Goal: Transaction & Acquisition: Purchase product/service

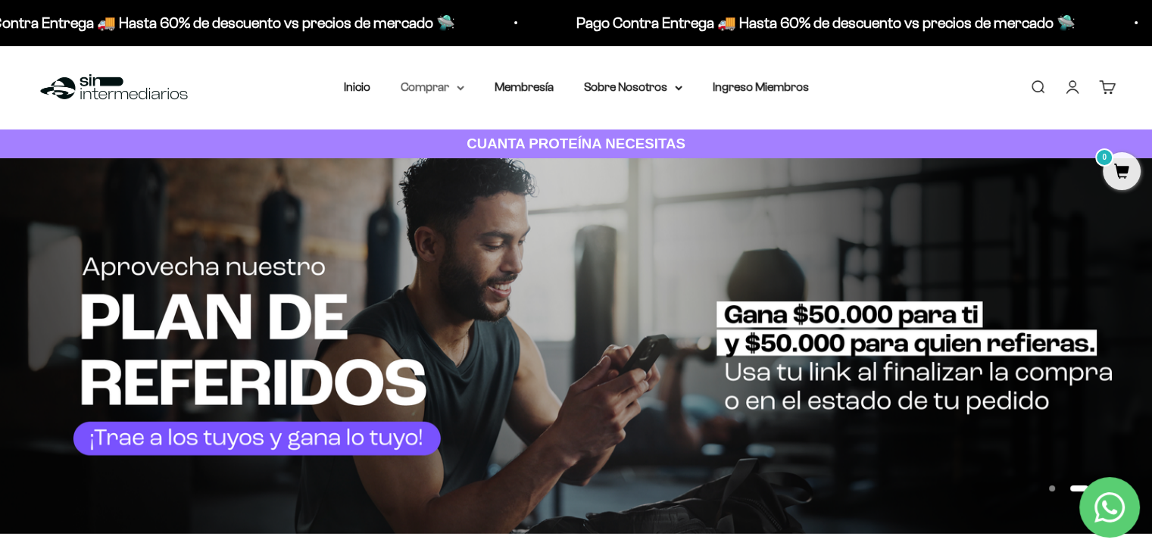
click at [441, 91] on summary "Comprar" at bounding box center [433, 87] width 64 height 20
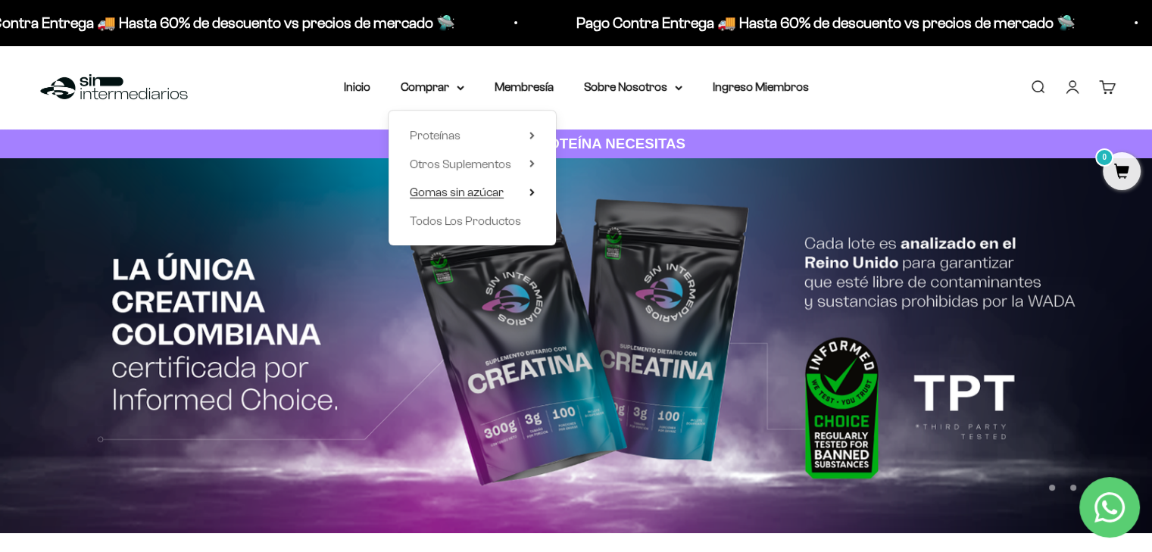
click at [469, 195] on span "Gomas sin azúcar" at bounding box center [457, 191] width 94 height 13
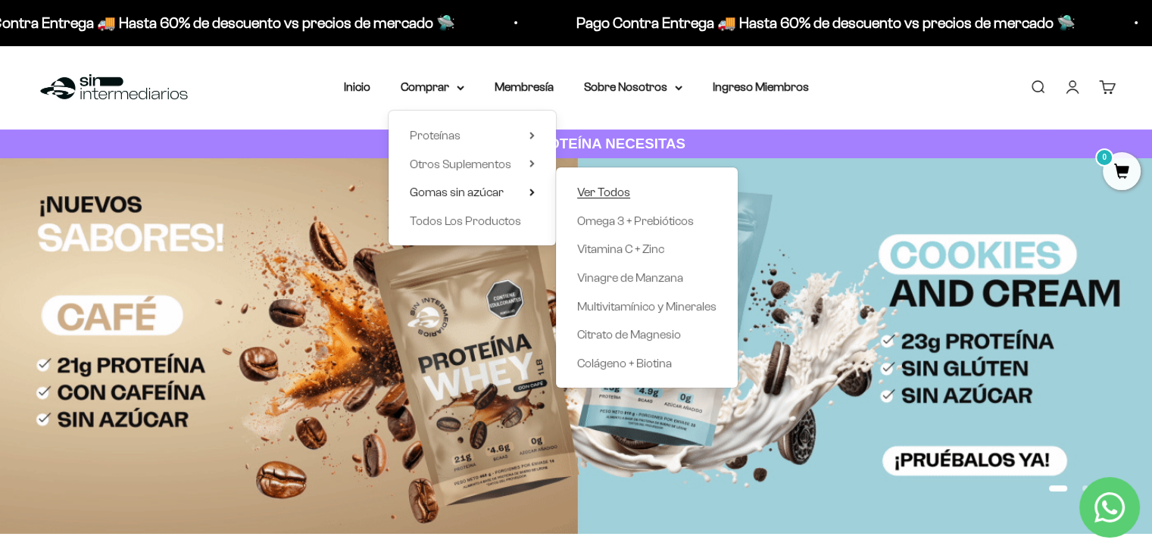
click at [603, 196] on span "Ver Todos" at bounding box center [603, 191] width 53 height 13
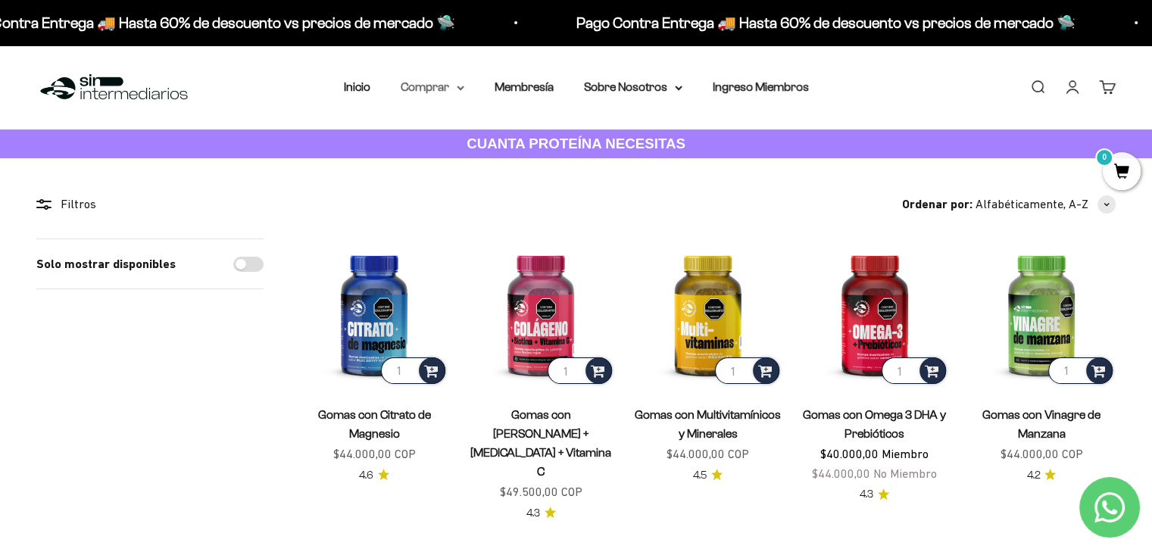
click at [437, 90] on summary "Comprar" at bounding box center [433, 87] width 64 height 20
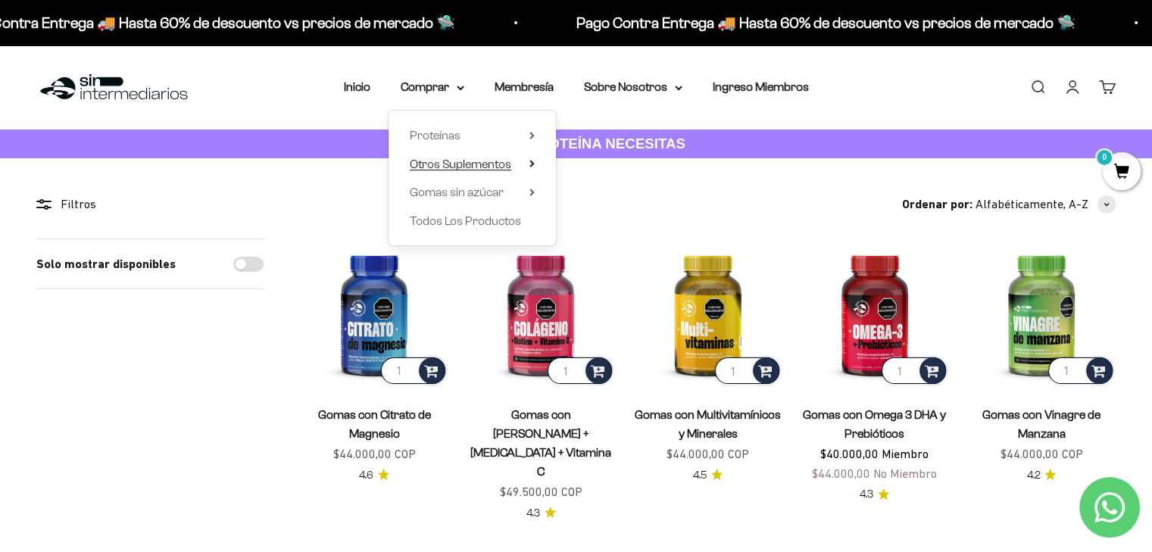
click at [465, 172] on span "Otros Suplementos" at bounding box center [460, 164] width 101 height 20
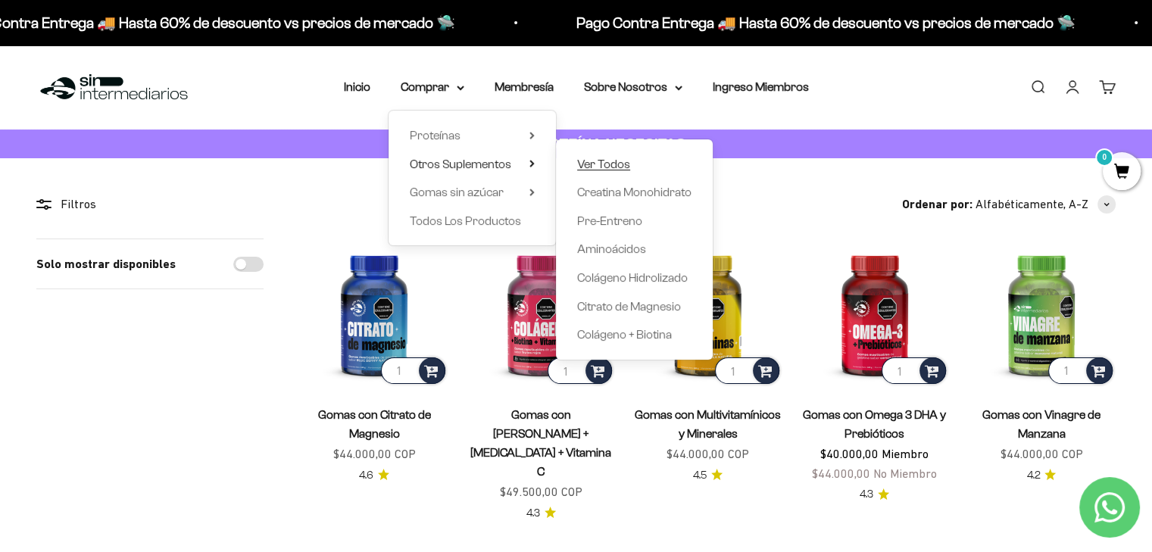
click at [599, 154] on span "Ver Todos" at bounding box center [603, 164] width 53 height 20
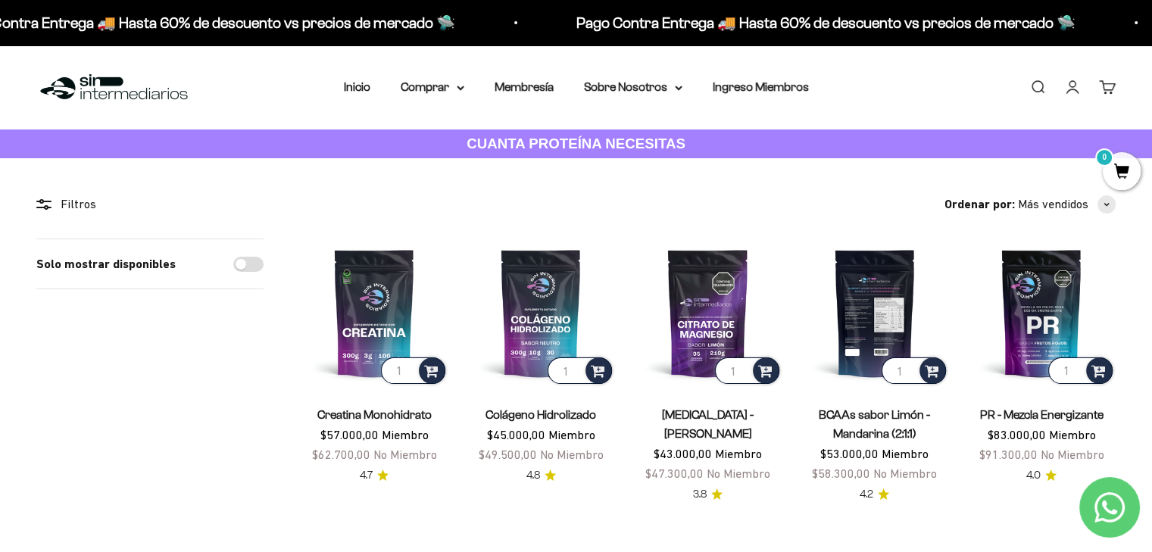
click at [871, 295] on img at bounding box center [874, 312] width 148 height 148
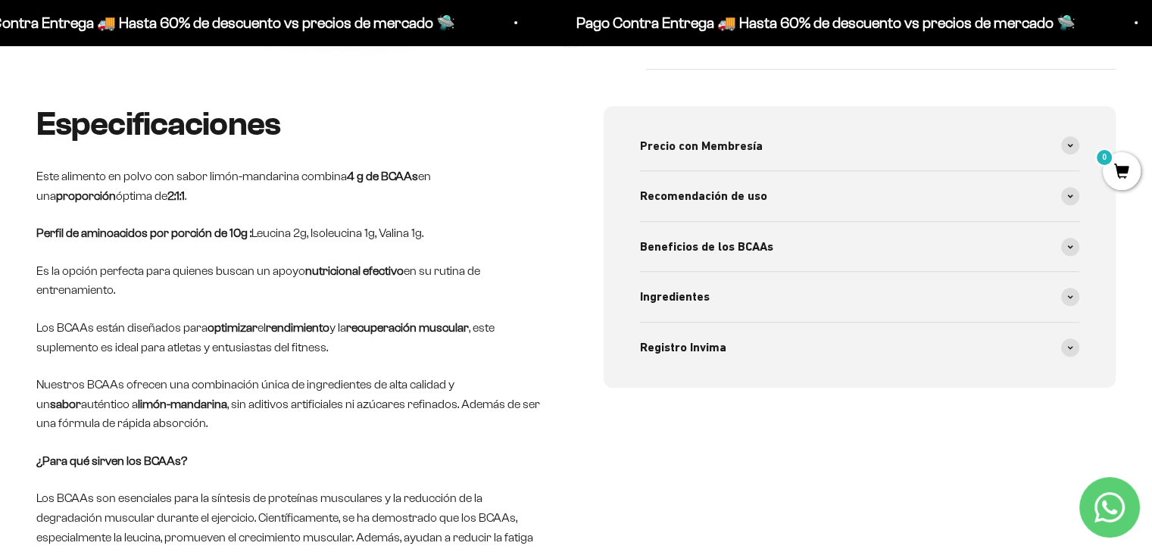
scroll to position [613, 0]
drag, startPoint x: 252, startPoint y: 232, endPoint x: 454, endPoint y: 239, distance: 202.3
click at [454, 239] on p "Perfil de aminoacidos por porción de 10g : Leucina 2g, Isoleucina 1g, Valina 1g." at bounding box center [292, 234] width 513 height 20
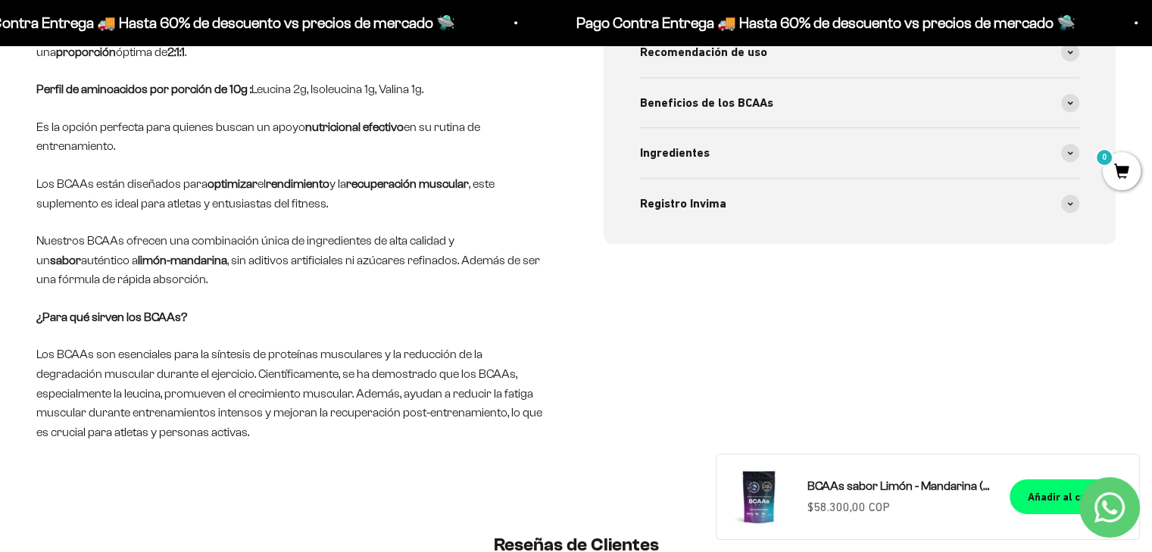
scroll to position [759, 0]
drag, startPoint x: 79, startPoint y: 388, endPoint x: 262, endPoint y: 402, distance: 183.7
click at [262, 401] on p "Los BCAAs son esenciales para la síntesis de proteínas musculares y la reducció…" at bounding box center [292, 391] width 513 height 97
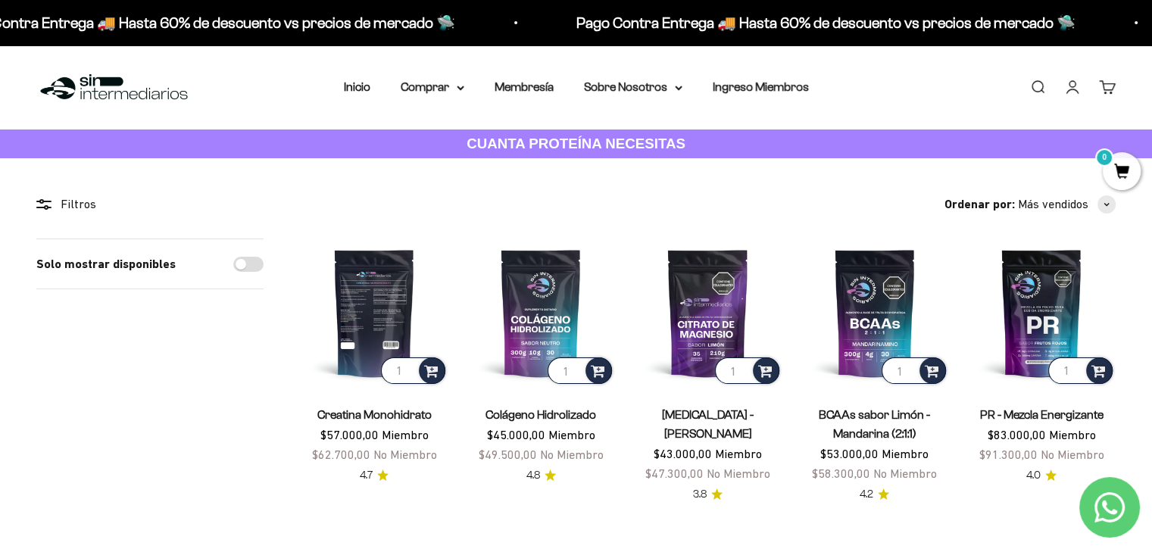
click at [374, 316] on img at bounding box center [374, 312] width 148 height 148
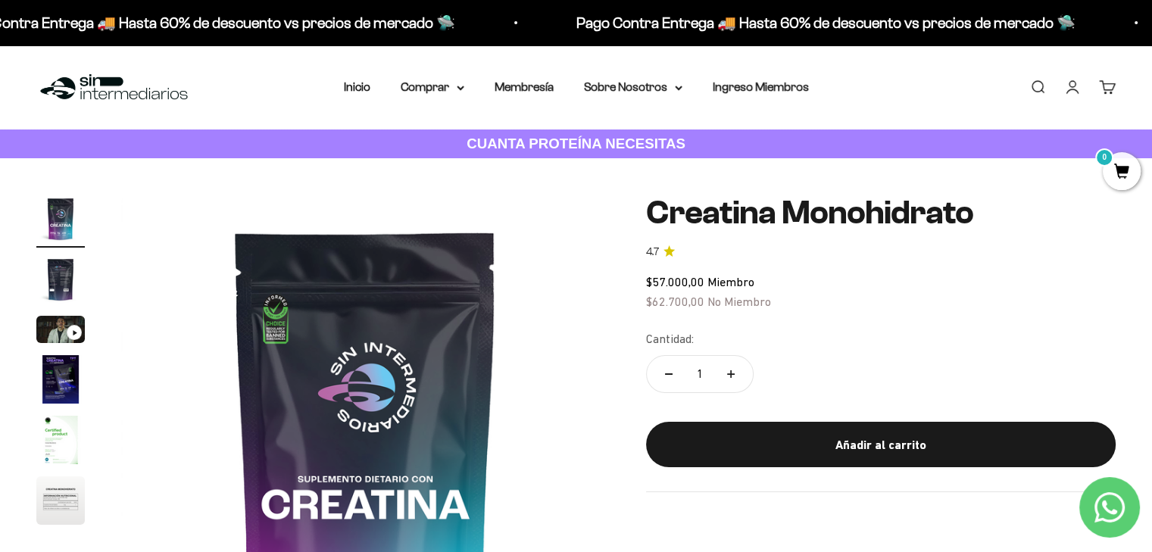
click at [47, 389] on img "Ir al artículo 4" at bounding box center [60, 379] width 48 height 48
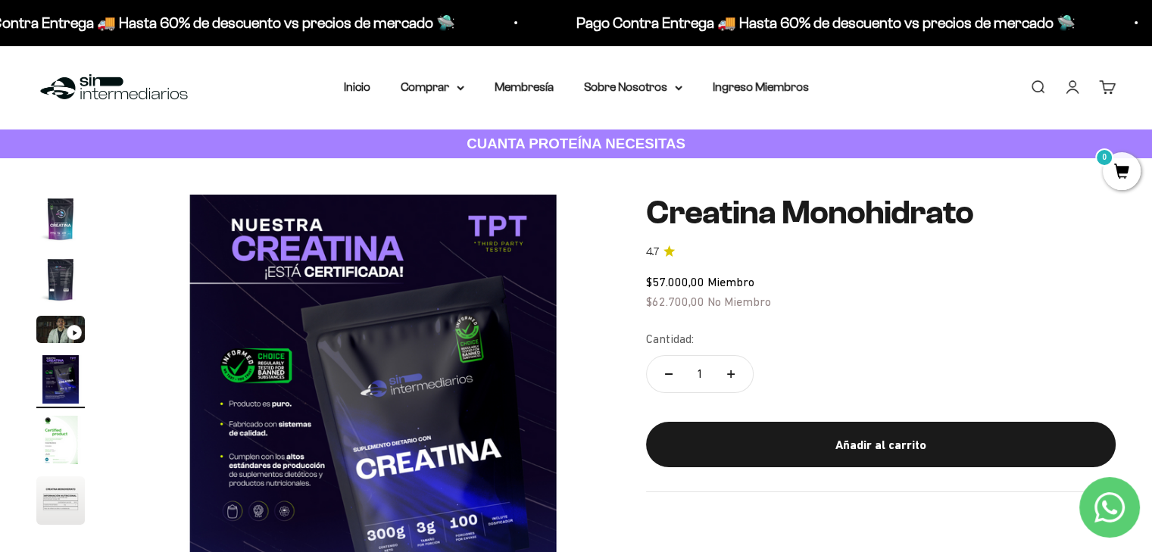
click at [53, 425] on img "Ir al artículo 5" at bounding box center [60, 440] width 48 height 48
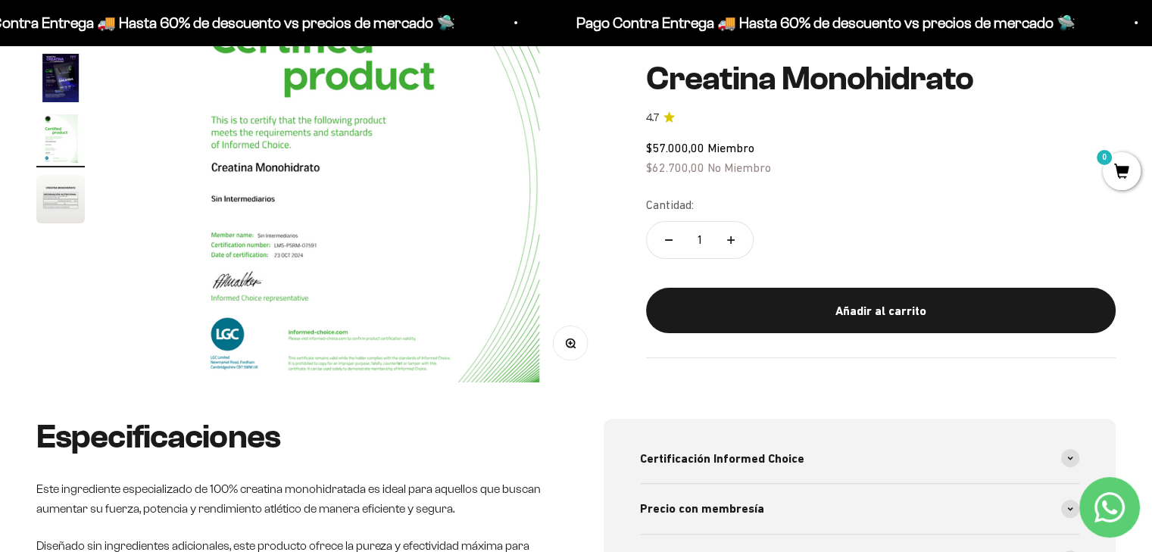
scroll to position [301, 0]
click at [77, 183] on img "Ir al artículo 6" at bounding box center [60, 199] width 48 height 48
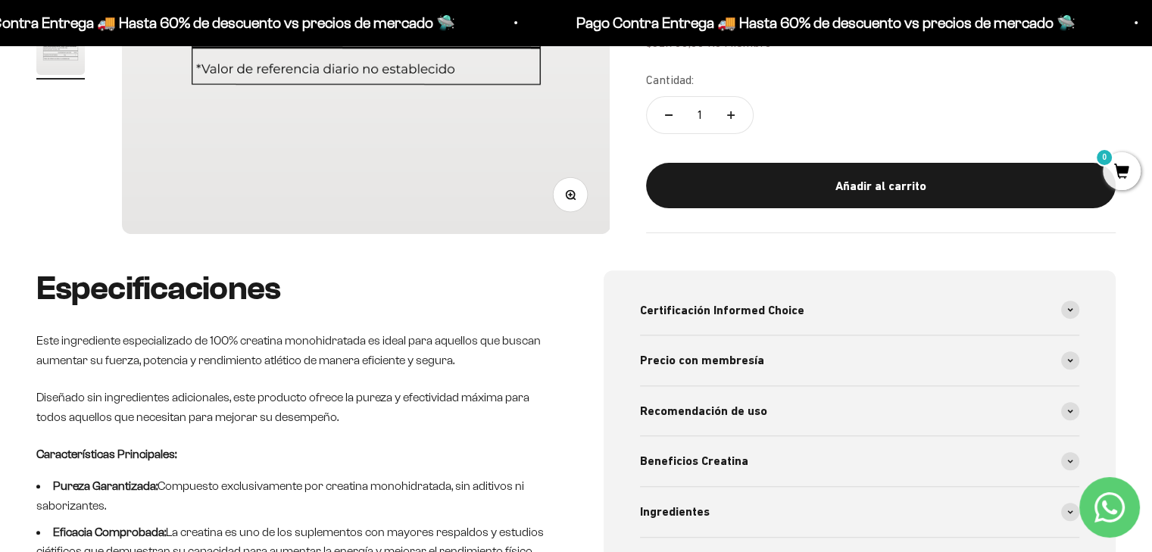
scroll to position [450, 0]
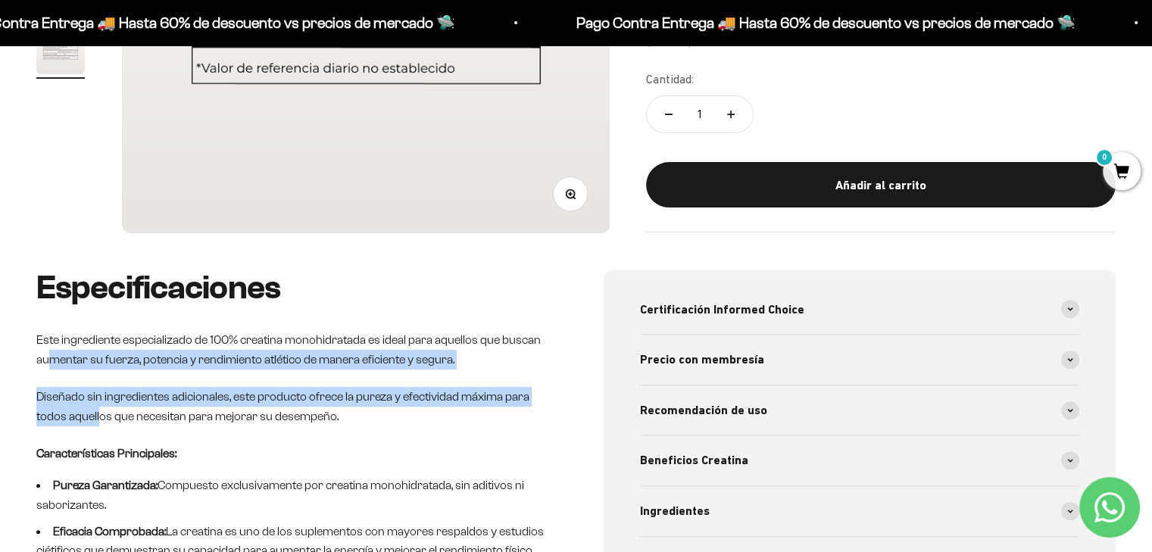
drag, startPoint x: 48, startPoint y: 353, endPoint x: 98, endPoint y: 420, distance: 84.3
click at [98, 420] on div "Especificaciones Este ingrediente especializado de 100% creatina monohidratada …" at bounding box center [292, 415] width 513 height 291
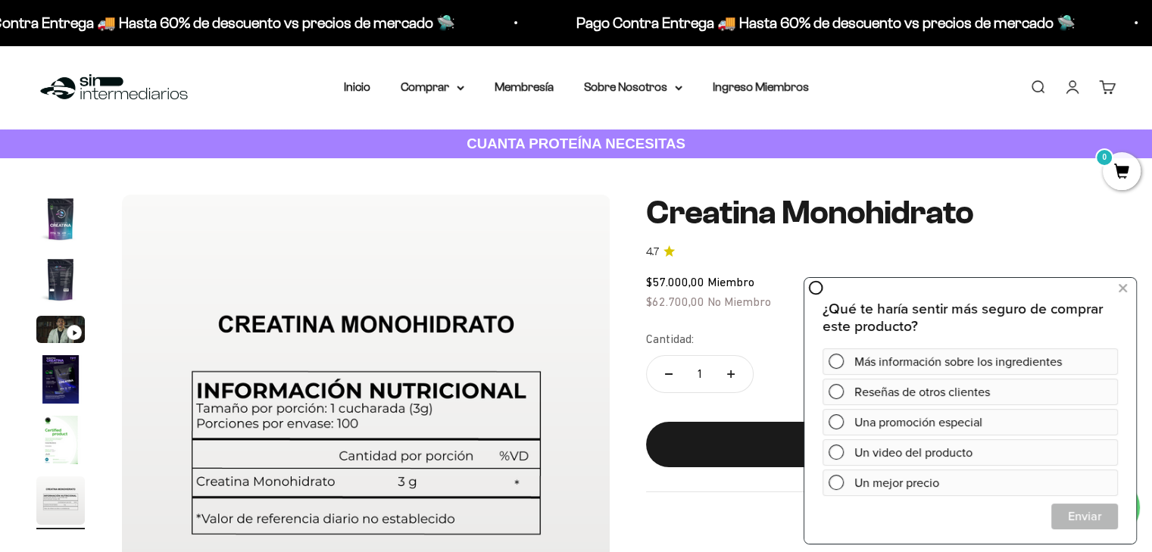
scroll to position [0, 0]
